Goal: Obtain resource: Obtain resource

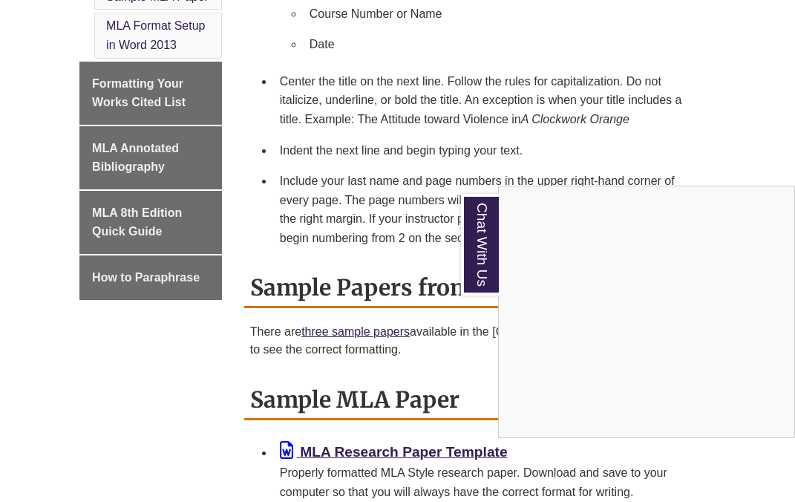
scroll to position [970, 0]
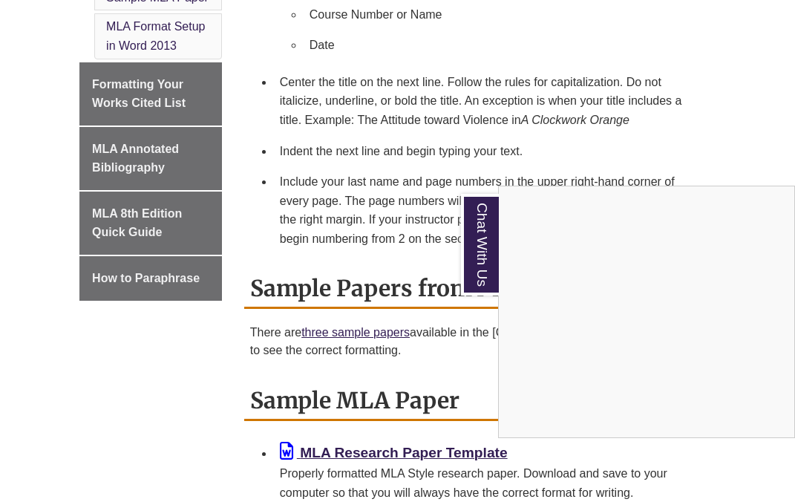
click at [697, 128] on div "Chat With Us" at bounding box center [397, 251] width 795 height 502
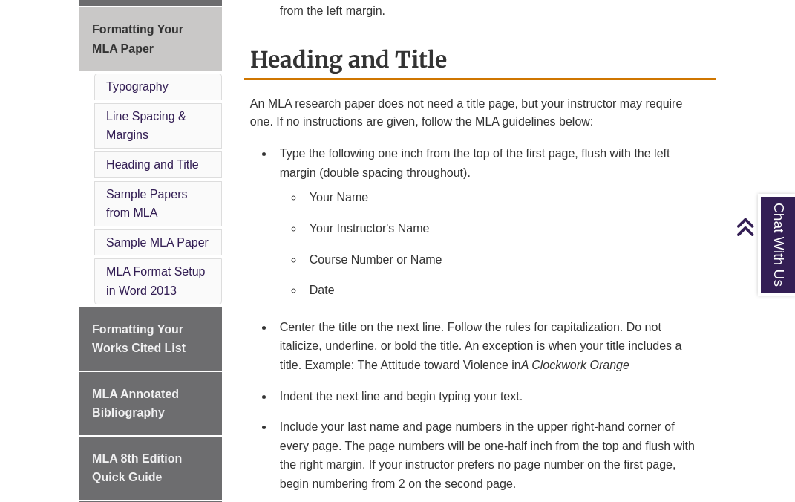
scroll to position [712, 0]
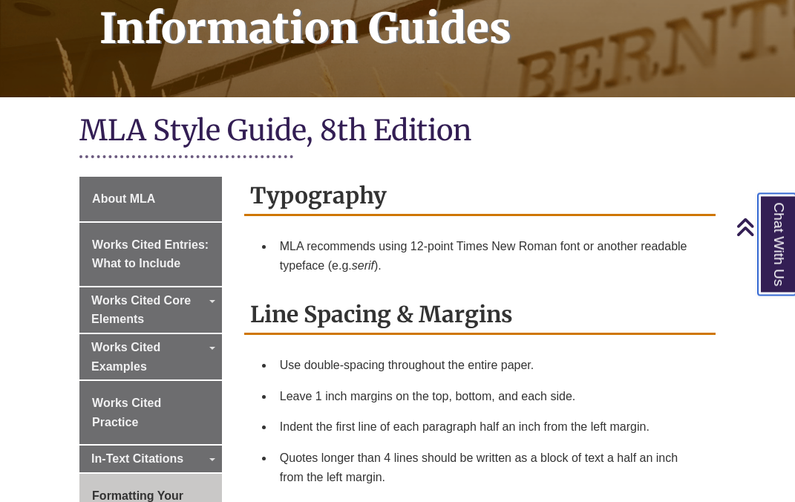
scroll to position [271, 0]
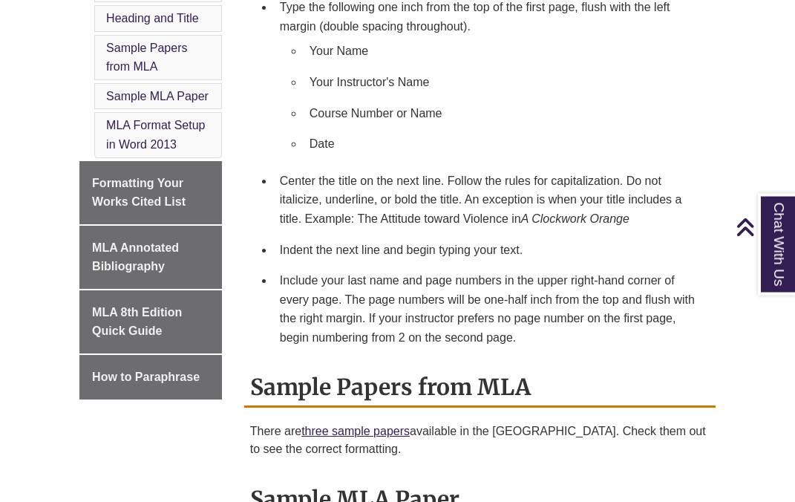
click at [115, 5] on li "Heading and Title" at bounding box center [158, 18] width 128 height 27
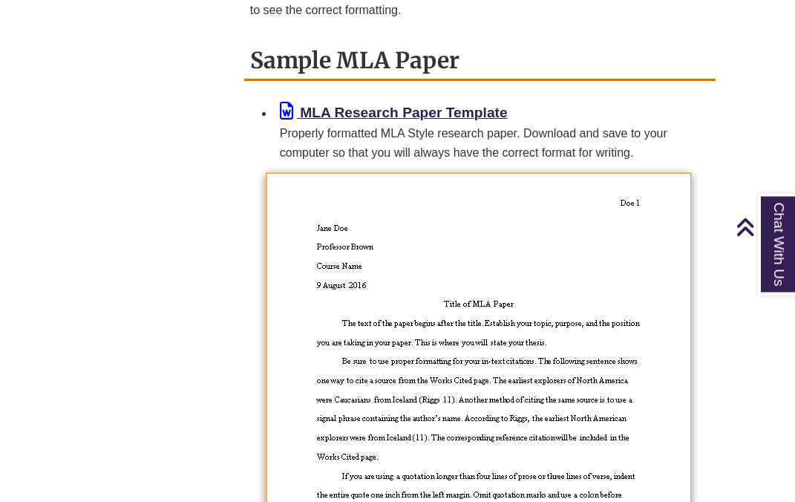
scroll to position [1324, 0]
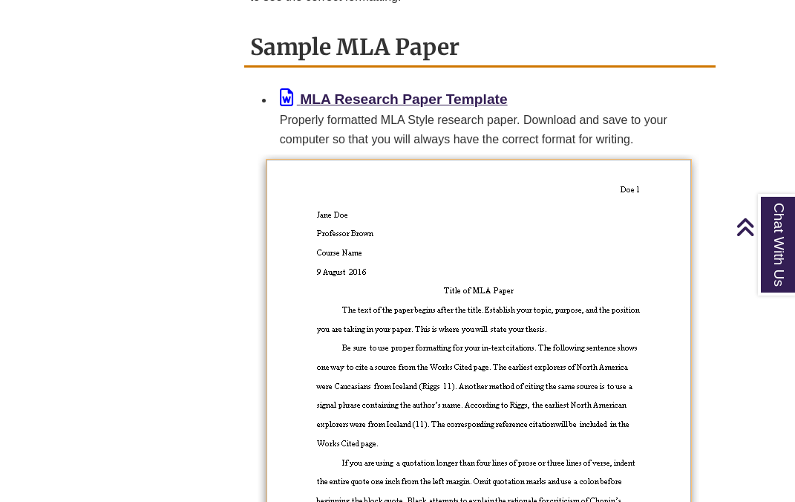
click at [499, 104] on b "MLA Research Paper Template" at bounding box center [403, 99] width 207 height 16
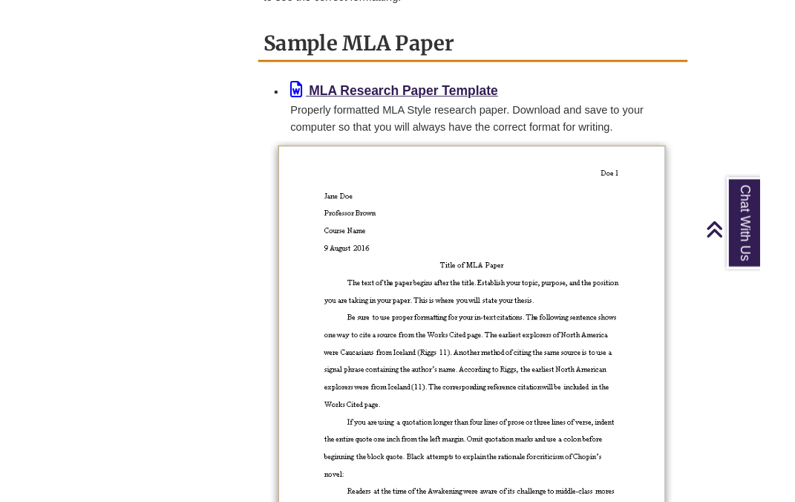
scroll to position [1373, 0]
